Goal: Information Seeking & Learning: Learn about a topic

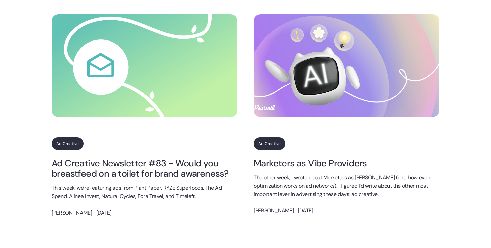
scroll to position [658, 0]
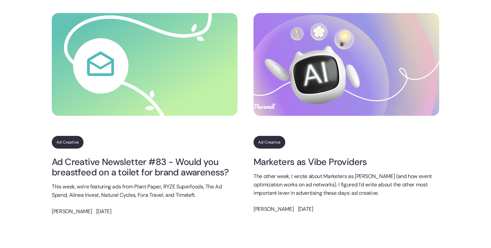
click at [181, 164] on link "Ad Creative Newsletter #83 - Would you breastfeed on a toilet for brand awarene…" at bounding box center [145, 166] width 186 height 21
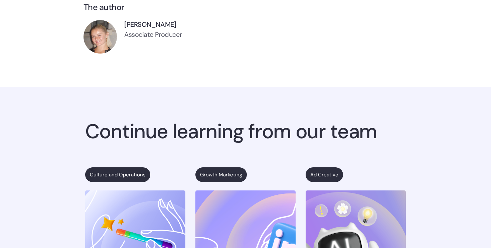
scroll to position [2498, 0]
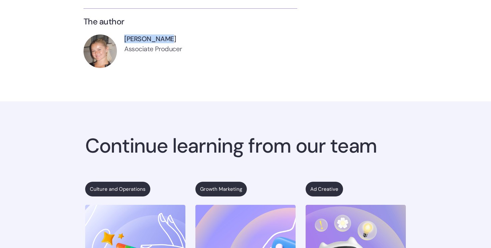
drag, startPoint x: 174, startPoint y: 40, endPoint x: 124, endPoint y: 40, distance: 49.8
click at [124, 40] on div "[PERSON_NAME] Associate Producer" at bounding box center [191, 50] width 214 height 33
copy div "[PERSON_NAME]"
click at [293, 54] on div "[PERSON_NAME] Associate Producer" at bounding box center [191, 50] width 214 height 33
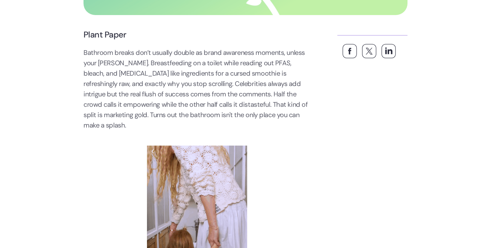
scroll to position [364, 0]
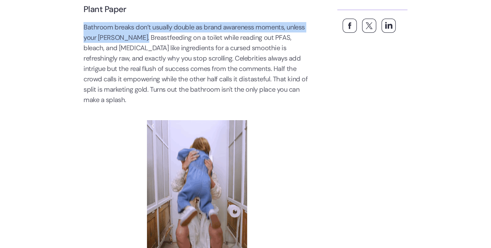
drag, startPoint x: 84, startPoint y: 24, endPoint x: 136, endPoint y: 39, distance: 54.6
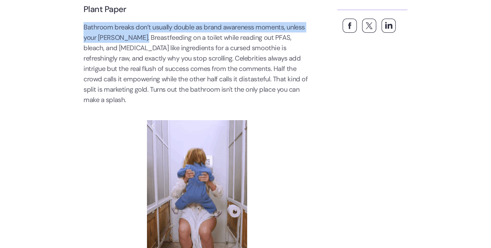
click at [136, 39] on p "Bathroom breaks don’t usually double as brand awareness moments, unless your [P…" at bounding box center [197, 63] width 227 height 83
